Goal: Task Accomplishment & Management: Complete application form

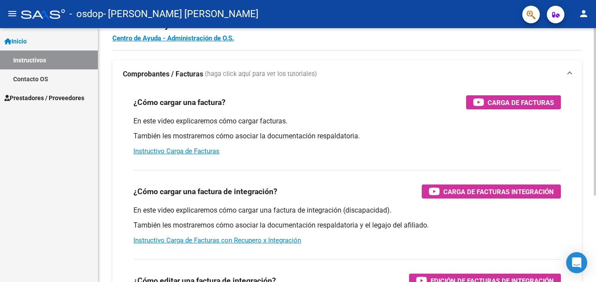
scroll to position [44, 0]
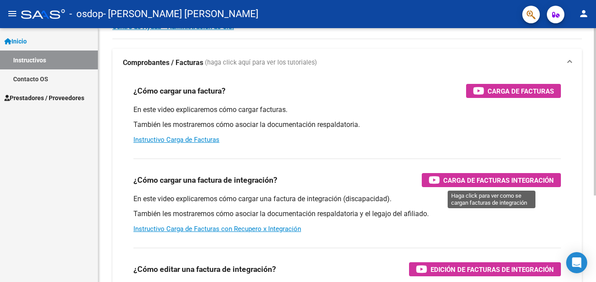
click at [471, 181] on span "Carga de Facturas Integración" at bounding box center [498, 180] width 111 height 11
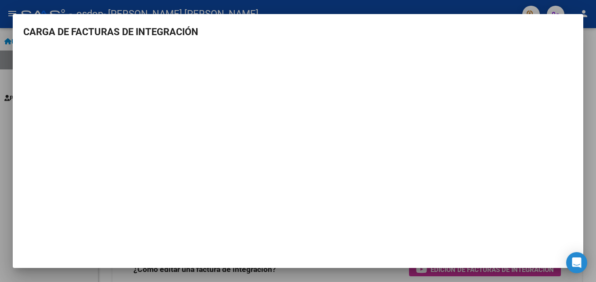
click at [328, 277] on div at bounding box center [298, 141] width 596 height 282
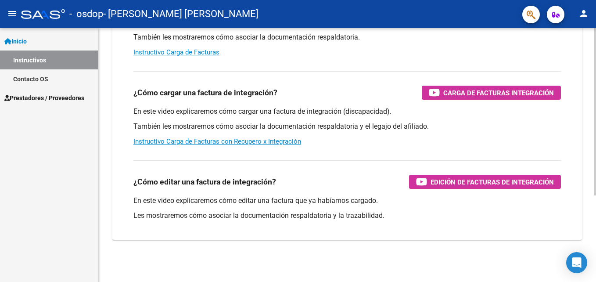
scroll to position [87, 0]
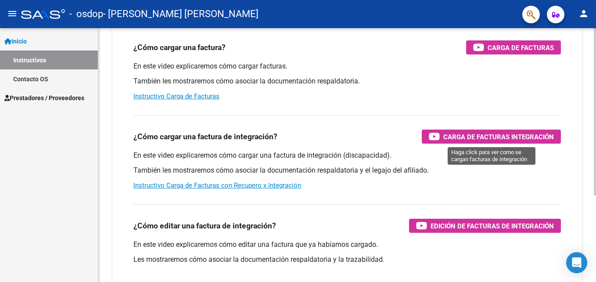
click at [504, 136] on span "Carga de Facturas Integración" at bounding box center [498, 136] width 111 height 11
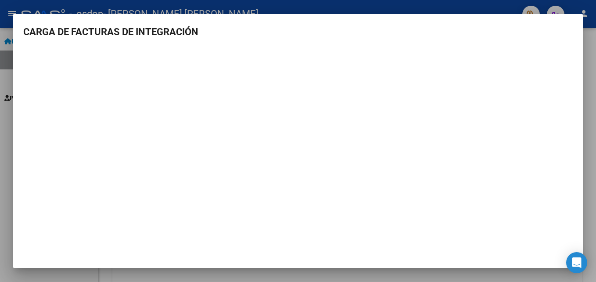
click at [587, 189] on div at bounding box center [298, 141] width 596 height 282
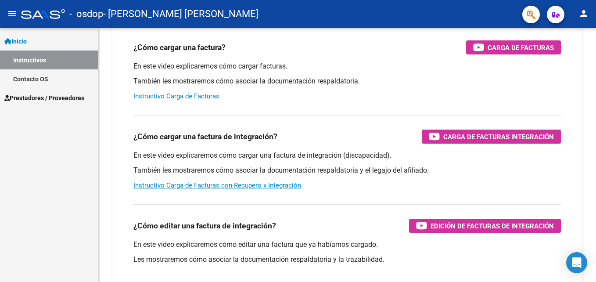
click at [45, 96] on span "Prestadores / Proveedores" at bounding box center [44, 98] width 80 height 10
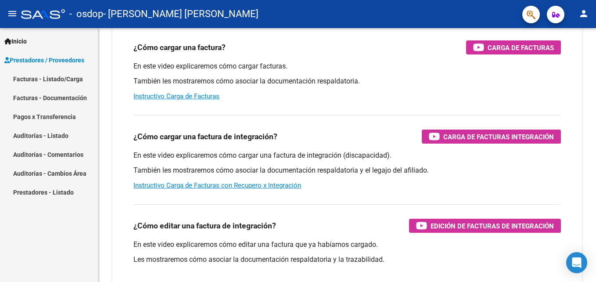
click at [57, 79] on link "Facturas - Listado/Carga" at bounding box center [49, 78] width 98 height 19
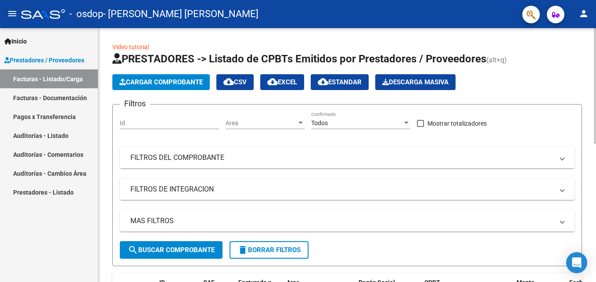
click at [164, 82] on span "Cargar Comprobante" at bounding box center [160, 82] width 83 height 8
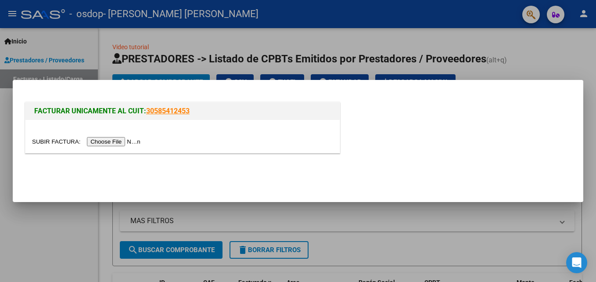
click at [115, 141] on input "file" at bounding box center [87, 141] width 111 height 9
click at [118, 143] on input "file" at bounding box center [87, 141] width 111 height 9
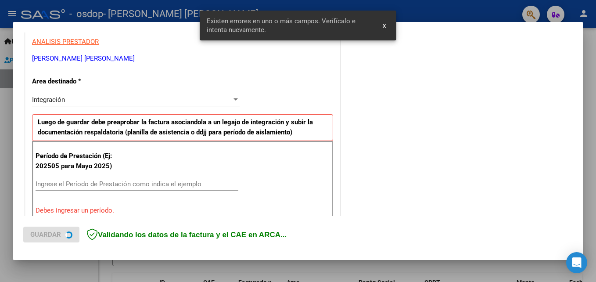
scroll to position [197, 0]
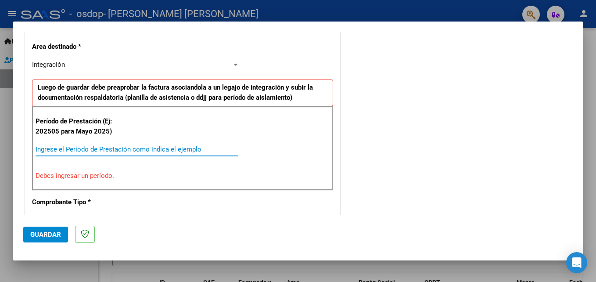
click at [71, 147] on input "Ingrese el Período de Prestación como indica el ejemplo" at bounding box center [137, 149] width 203 height 8
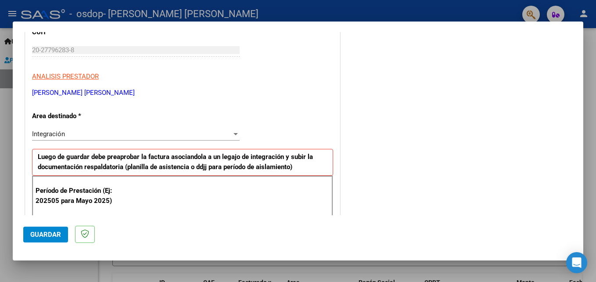
scroll to position [132, 0]
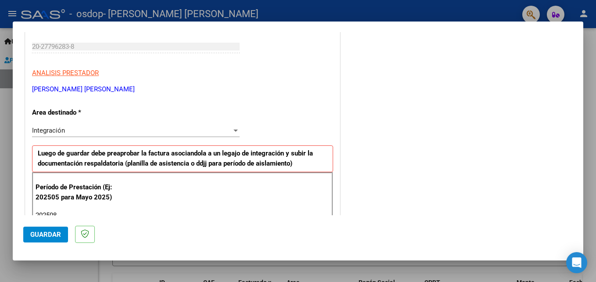
type input "202508"
click at [233, 131] on div at bounding box center [235, 130] width 4 height 2
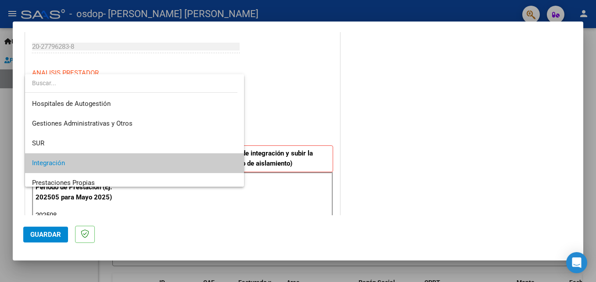
scroll to position [33, 0]
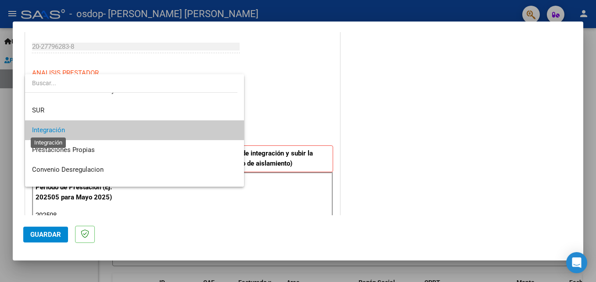
click at [54, 132] on span "Integración" at bounding box center [48, 130] width 33 height 8
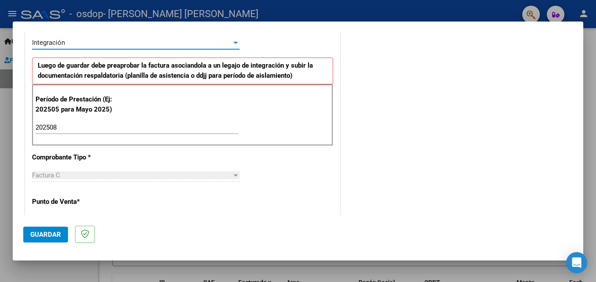
scroll to position [263, 0]
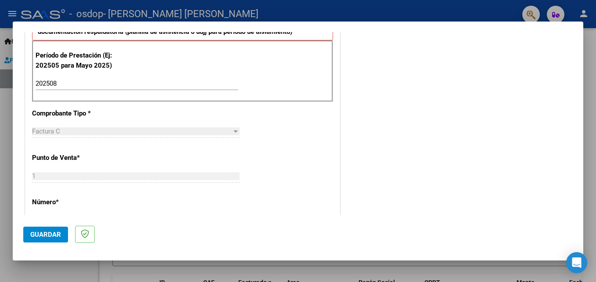
click at [233, 131] on div at bounding box center [235, 131] width 4 height 2
click at [78, 128] on div "Factura C" at bounding box center [132, 131] width 200 height 8
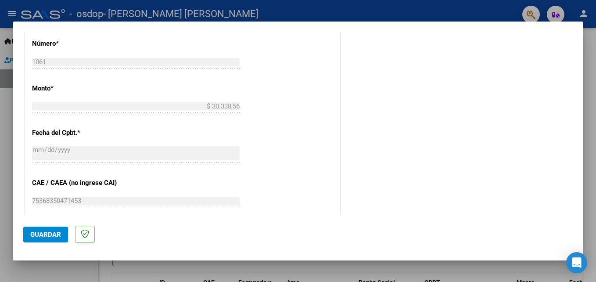
scroll to position [439, 0]
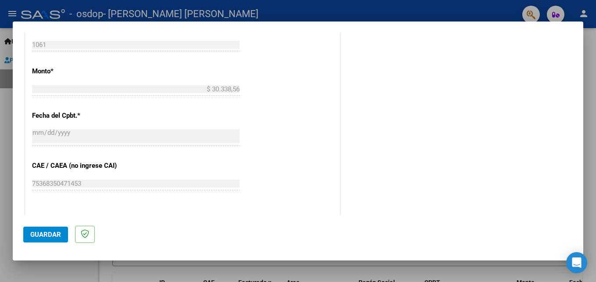
click at [48, 236] on span "Guardar" at bounding box center [45, 234] width 31 height 8
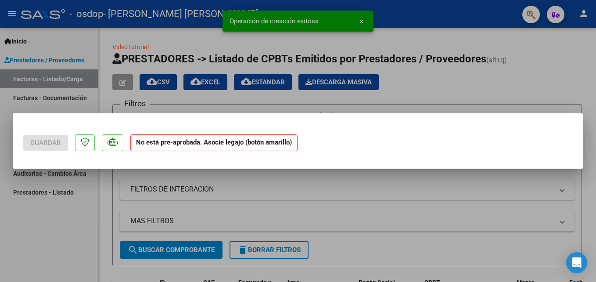
scroll to position [0, 0]
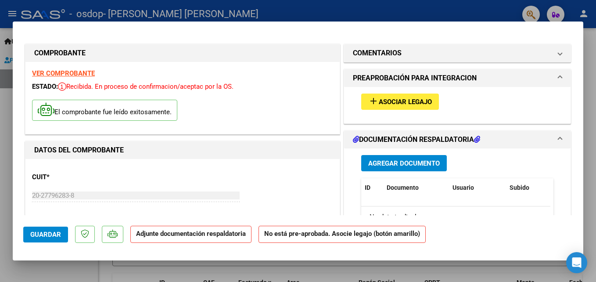
click at [398, 102] on span "Asociar Legajo" at bounding box center [404, 102] width 53 height 8
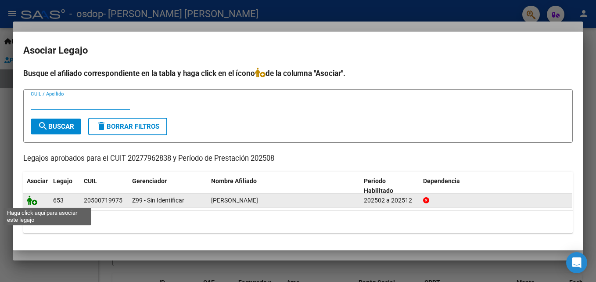
click at [34, 201] on icon at bounding box center [32, 200] width 11 height 10
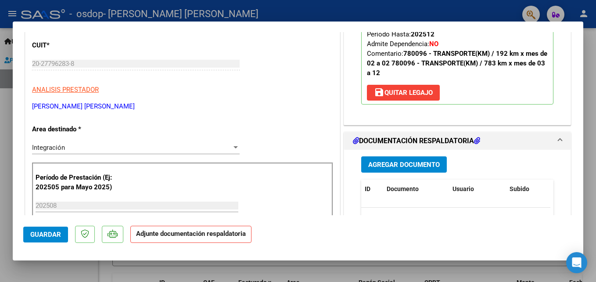
scroll to position [175, 0]
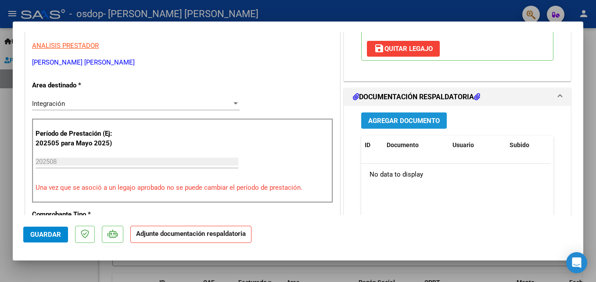
click at [403, 121] on span "Agregar Documento" at bounding box center [403, 121] width 71 height 8
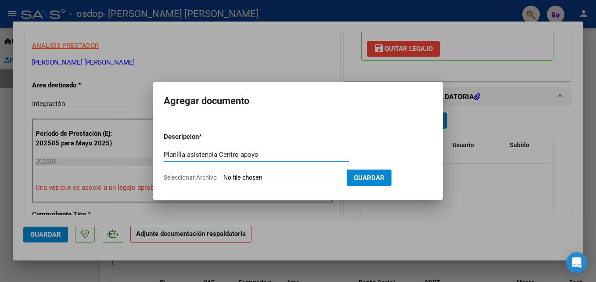
type input "Planilla asistencia Centro apoyo"
click at [208, 175] on span "Seleccionar Archivo" at bounding box center [190, 177] width 53 height 7
click at [223, 175] on input "Seleccionar Archivo" at bounding box center [281, 178] width 116 height 8
type input "C:\fakepath\Planilla Asistencia CApoyo [DATE] [PERSON_NAME] .pdf"
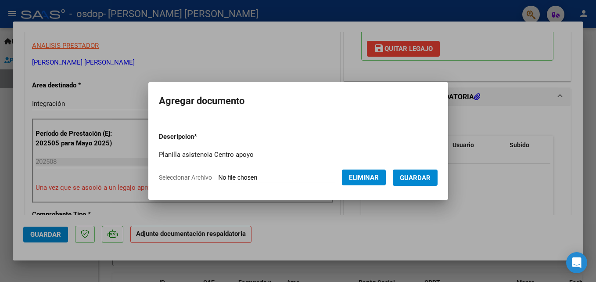
click at [415, 175] on span "Guardar" at bounding box center [414, 178] width 31 height 8
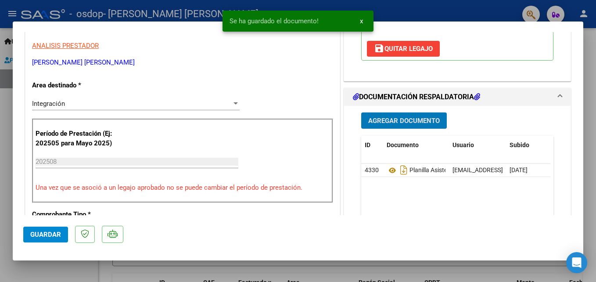
click at [400, 123] on span "Agregar Documento" at bounding box center [403, 121] width 71 height 8
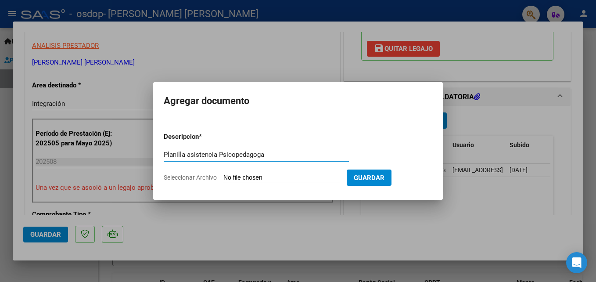
type input "Planilla asistencia Psicopedagoga"
click at [299, 178] on input "Seleccionar Archivo" at bounding box center [281, 178] width 116 height 8
type input "C:\fakepath\Planilla Asistencia PSP [DATE] [PERSON_NAME] .pdf"
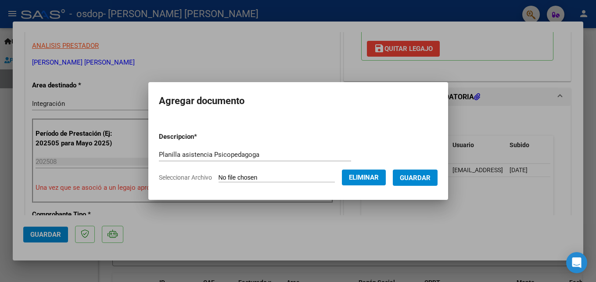
click at [415, 175] on span "Guardar" at bounding box center [414, 178] width 31 height 8
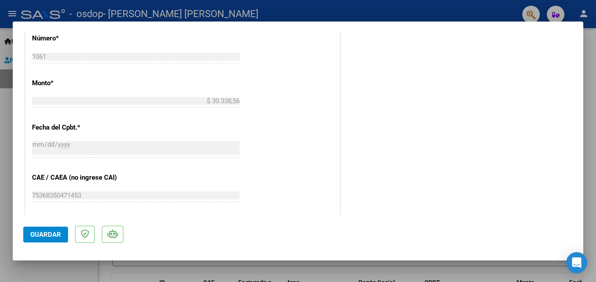
scroll to position [526, 0]
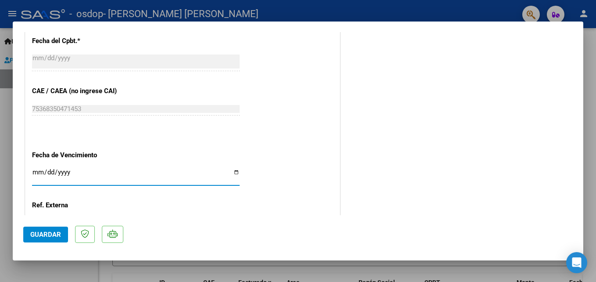
click at [232, 170] on input "Ingresar la fecha" at bounding box center [135, 175] width 207 height 14
type input "[DATE]"
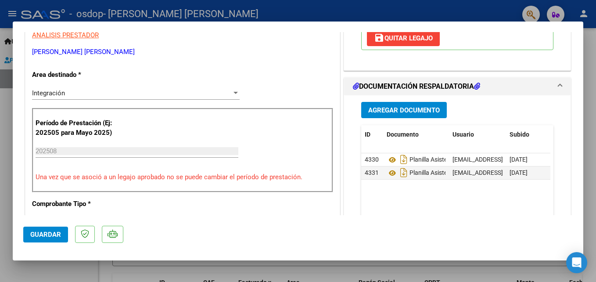
scroll to position [120, 0]
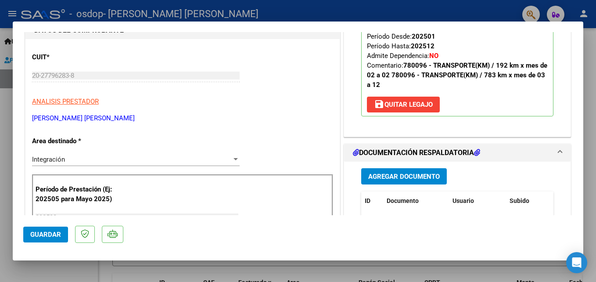
click at [413, 175] on span "Agregar Documento" at bounding box center [403, 176] width 71 height 8
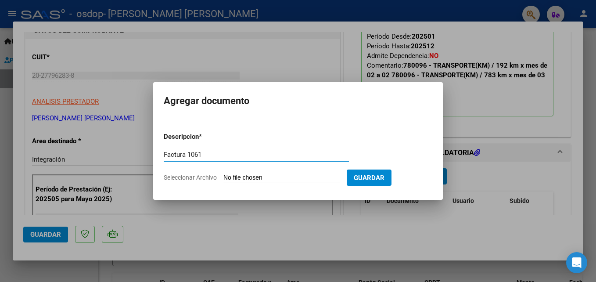
type input "Factura 1061"
click at [288, 178] on input "Seleccionar Archivo" at bounding box center [281, 178] width 116 height 8
type input "C:\fakepath\20277962838_011_00001_00001061.pdf"
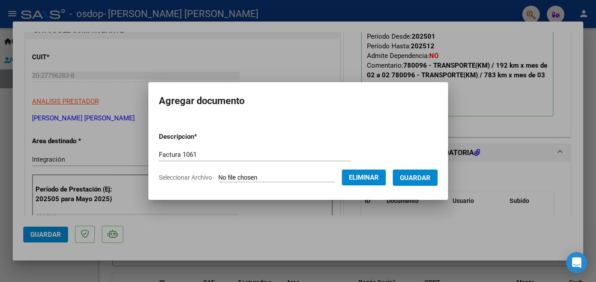
click at [410, 177] on span "Guardar" at bounding box center [414, 178] width 31 height 8
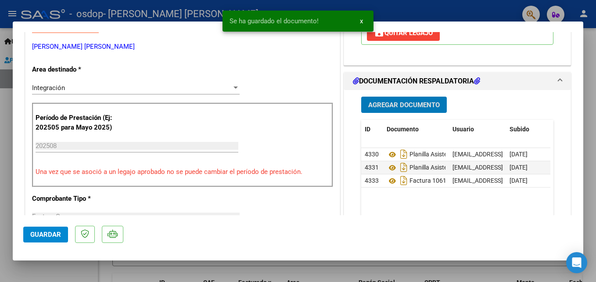
scroll to position [251, 0]
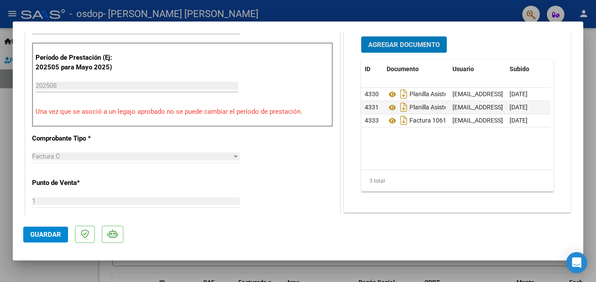
click at [40, 236] on span "Guardar" at bounding box center [45, 234] width 31 height 8
click at [50, 235] on span "Guardar" at bounding box center [45, 234] width 31 height 8
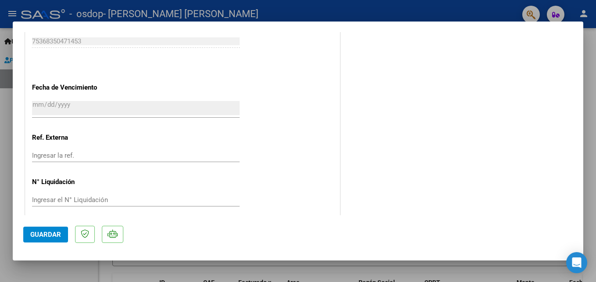
scroll to position [602, 0]
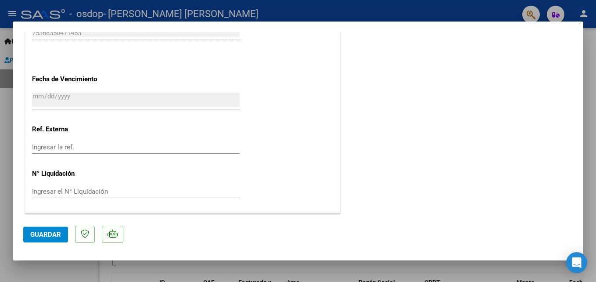
click at [474, 273] on div at bounding box center [298, 141] width 596 height 282
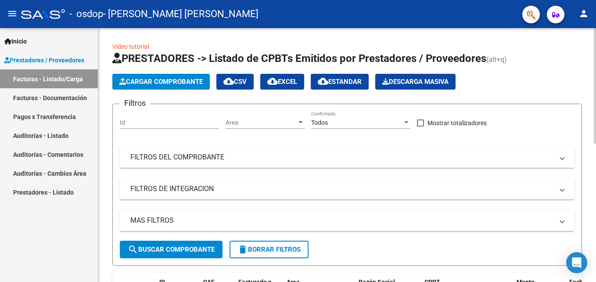
scroll to position [0, 0]
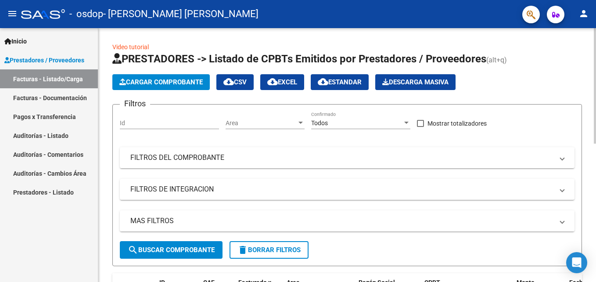
click at [172, 81] on span "Cargar Comprobante" at bounding box center [160, 82] width 83 height 8
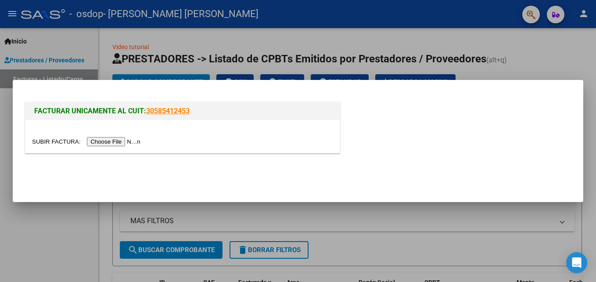
click at [122, 140] on input "file" at bounding box center [87, 141] width 111 height 9
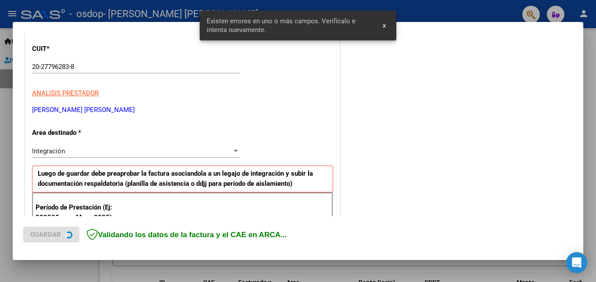
scroll to position [197, 0]
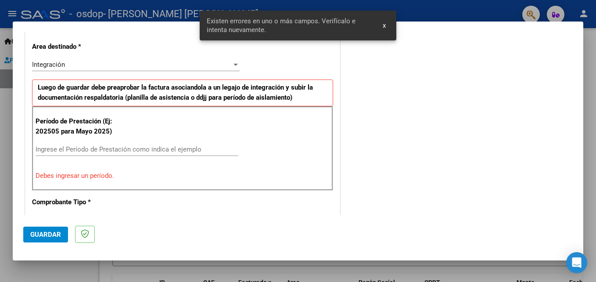
click at [94, 148] on input "Ingrese el Período de Prestación como indica el ejemplo" at bounding box center [137, 149] width 203 height 8
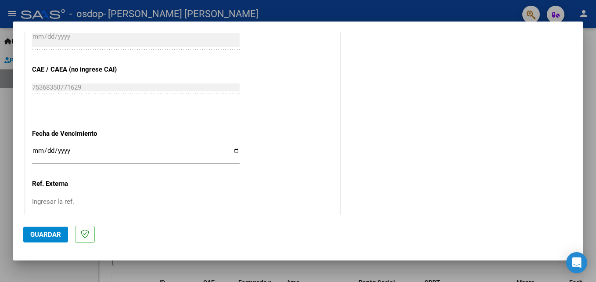
scroll to position [548, 0]
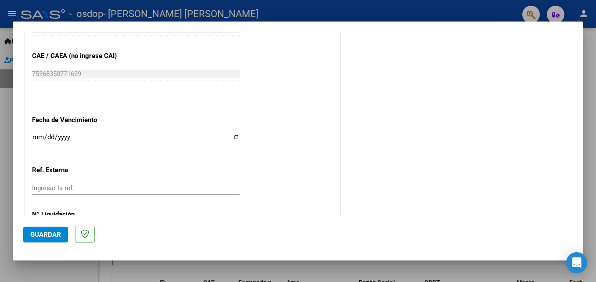
type input "202508"
click at [236, 139] on input "Ingresar la fecha" at bounding box center [135, 140] width 207 height 14
type input "[DATE]"
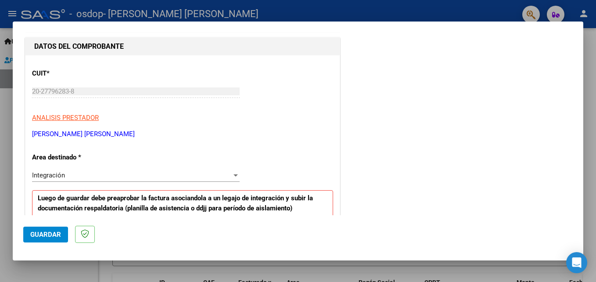
scroll to position [132, 0]
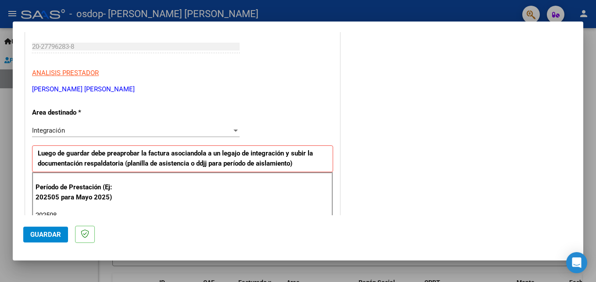
click at [51, 234] on span "Guardar" at bounding box center [45, 234] width 31 height 8
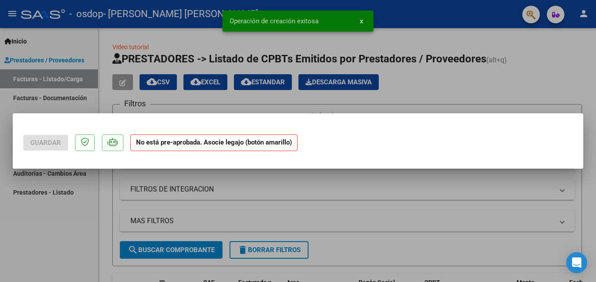
scroll to position [0, 0]
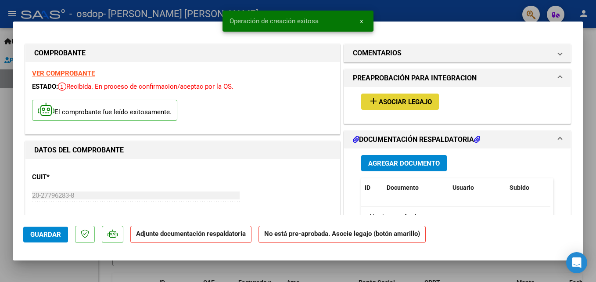
click at [371, 100] on mat-icon "add" at bounding box center [373, 101] width 11 height 11
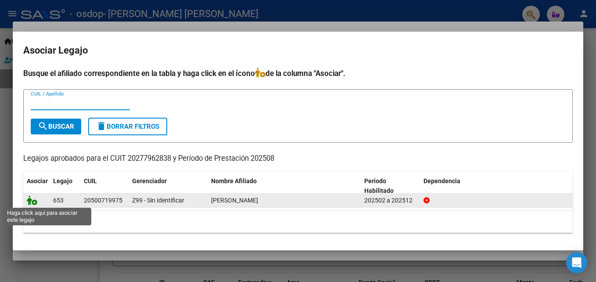
click at [34, 202] on icon at bounding box center [32, 200] width 11 height 10
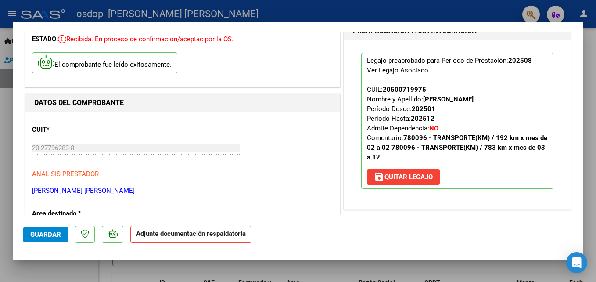
scroll to position [88, 0]
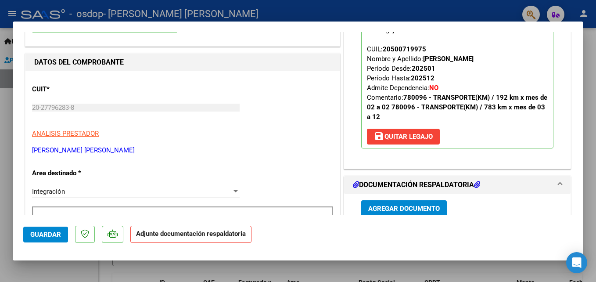
click at [183, 235] on strong "Adjunte documentación respaldatoria" at bounding box center [191, 233] width 110 height 8
click at [405, 210] on span "Agregar Documento" at bounding box center [403, 208] width 71 height 8
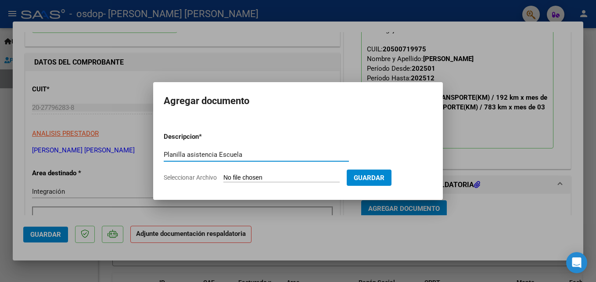
type input "Planilla asistencia Escuela"
click at [260, 177] on input "Seleccionar Archivo" at bounding box center [281, 178] width 116 height 8
type input "C:\fakepath\Planilla Asistencia Escuela [DATE][GEOGRAPHIC_DATA][PERSON_NAME] .p…"
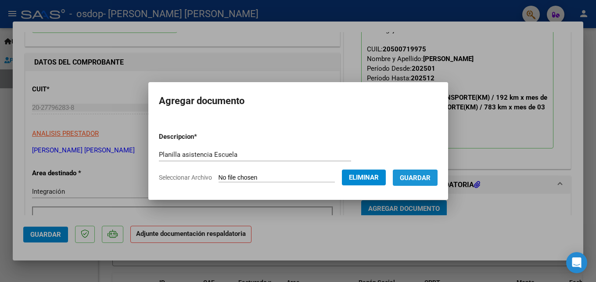
click at [406, 179] on span "Guardar" at bounding box center [414, 178] width 31 height 8
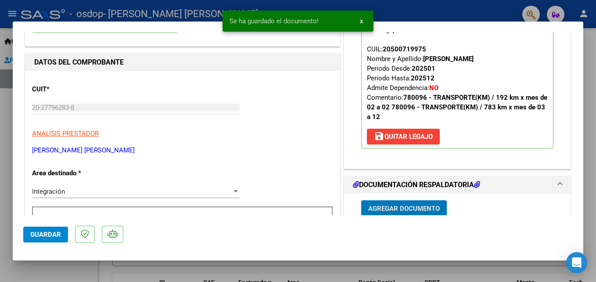
scroll to position [89, 0]
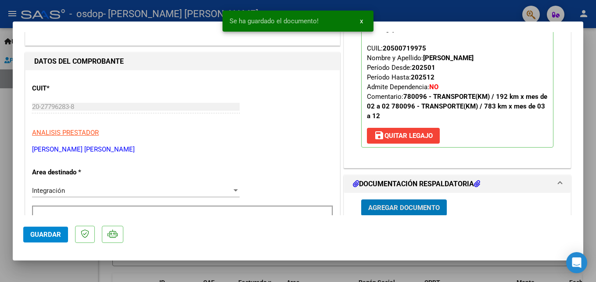
click at [403, 208] on span "Agregar Documento" at bounding box center [403, 207] width 71 height 8
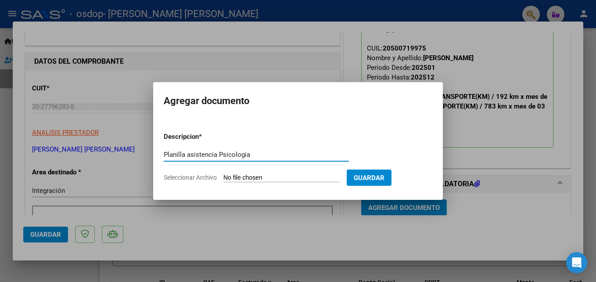
type input "Planilla asistencia Psicologia"
click at [287, 176] on input "Seleccionar Archivo" at bounding box center [281, 178] width 116 height 8
type input "C:\fakepath\Planilla Asistencia PSC [DATE] [PERSON_NAME].pdf"
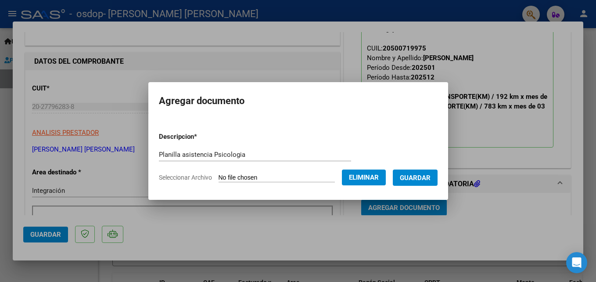
click at [408, 174] on span "Guardar" at bounding box center [414, 178] width 31 height 8
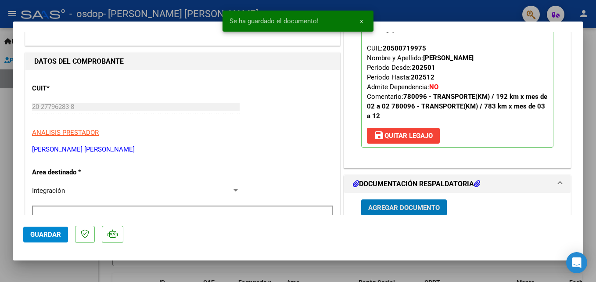
click at [410, 208] on span "Agregar Documento" at bounding box center [403, 207] width 71 height 8
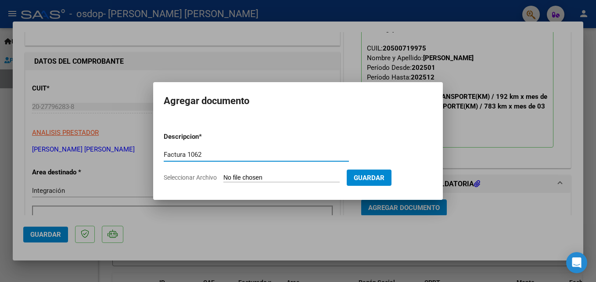
type input "Factura 1062"
click at [271, 178] on input "Seleccionar Archivo" at bounding box center [281, 178] width 116 height 8
type input "C:\fakepath\20277962838_011_00001_00001062.pdf"
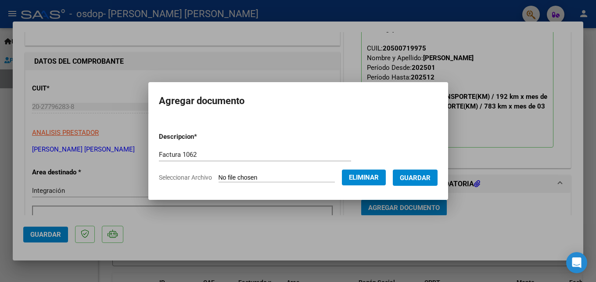
click at [403, 177] on span "Guardar" at bounding box center [414, 178] width 31 height 8
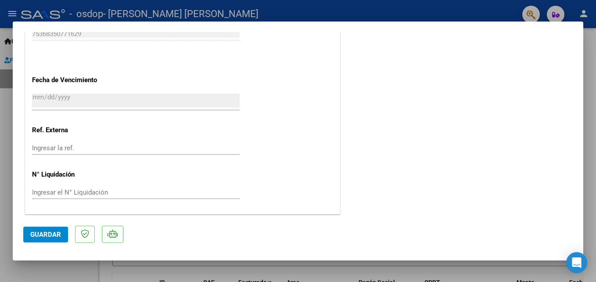
scroll to position [602, 0]
click at [40, 235] on span "Guardar" at bounding box center [45, 234] width 31 height 8
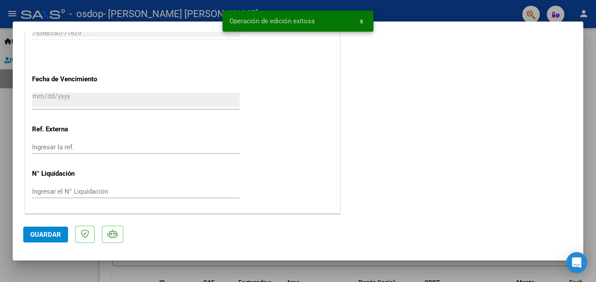
click at [592, 115] on div at bounding box center [298, 141] width 596 height 282
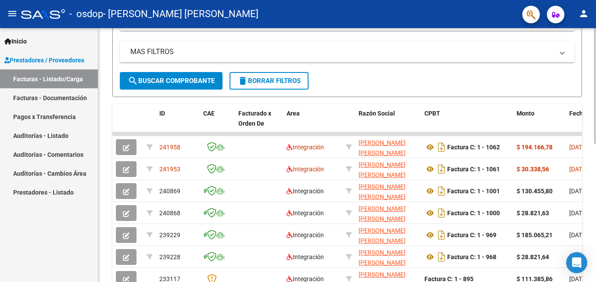
scroll to position [175, 0]
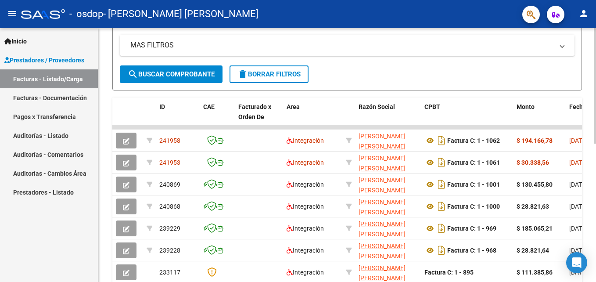
drag, startPoint x: 329, startPoint y: 48, endPoint x: 470, endPoint y: 48, distance: 140.3
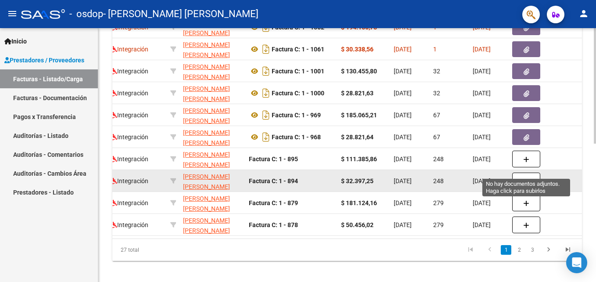
scroll to position [215, 0]
